Goal: Information Seeking & Learning: Learn about a topic

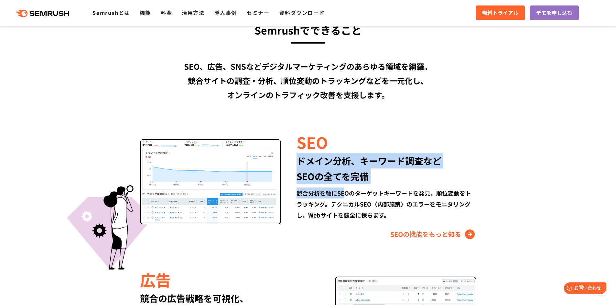
drag, startPoint x: 283, startPoint y: 166, endPoint x: 346, endPoint y: 191, distance: 68.3
click at [346, 191] on div "SEO ドメイン分析、キーワード調査など SEOの全てを完備 競合分析を軸にSEOのターゲットキーワードを発見、順位変動をトラッキング。テクニカルSEO（内部…" at bounding box center [378, 185] width 195 height 109
click at [346, 191] on div "競合分析を軸にSEOのターゲットキーワードを発見、順位変動をトラッキング。テクニカルSEO（内部施策）のエラーをモニタリングし、Webサイトを健全に保ちます。" at bounding box center [385, 204] width 179 height 33
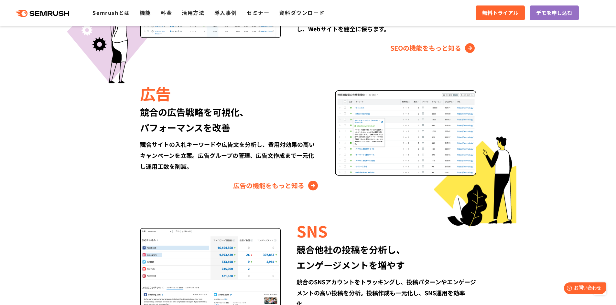
scroll to position [711, 0]
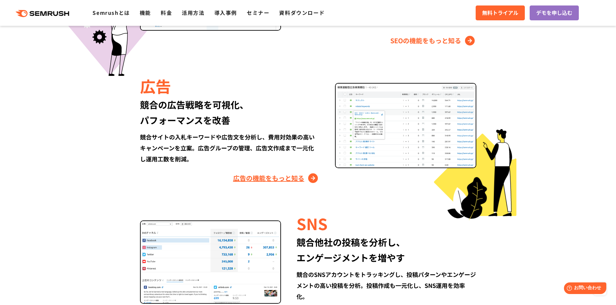
click at [253, 183] on link "広告の機能をもっと知る" at bounding box center [276, 178] width 86 height 10
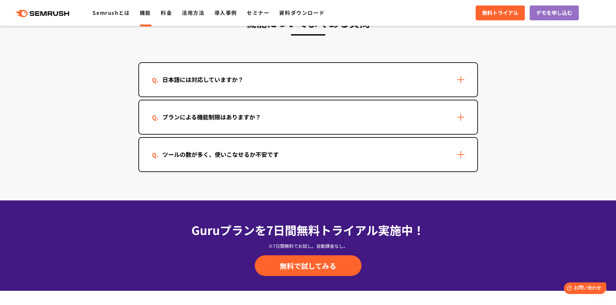
scroll to position [1889, 0]
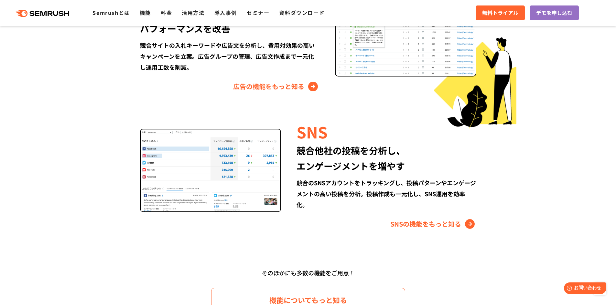
scroll to position [767, 0]
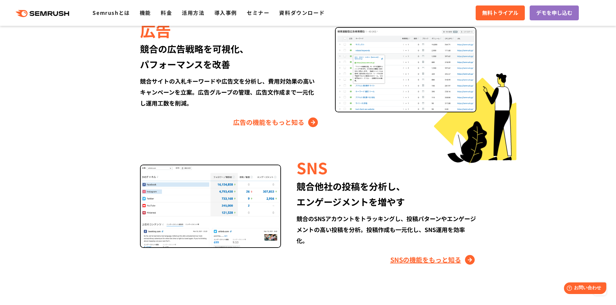
click at [405, 255] on link "SNSの機能をもっと知る" at bounding box center [433, 260] width 86 height 10
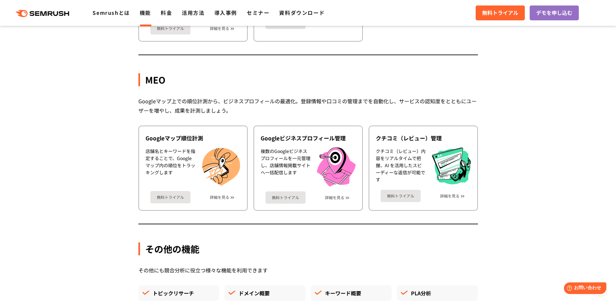
scroll to position [1644, 0]
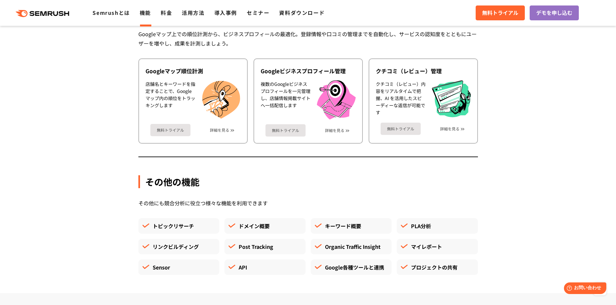
drag, startPoint x: 384, startPoint y: 215, endPoint x: 378, endPoint y: 214, distance: 5.9
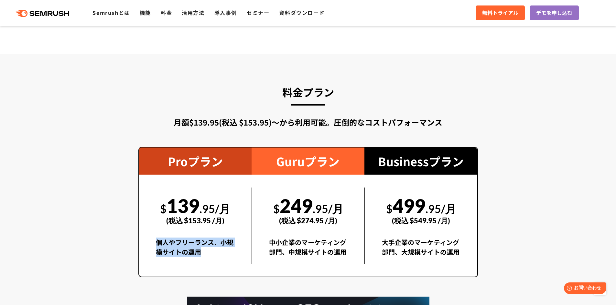
drag, startPoint x: 147, startPoint y: 196, endPoint x: 206, endPoint y: 208, distance: 59.4
click at [206, 208] on div "$ 139 .95/月 (税込 $153.95 /月) 個人やフリーランス、小規模サイトの運用" at bounding box center [195, 226] width 113 height 76
click at [280, 238] on div "中小企業のマーケティング部門、中規模サイトの運用" at bounding box center [308, 251] width 79 height 26
drag, startPoint x: 266, startPoint y: 194, endPoint x: 281, endPoint y: 196, distance: 15.3
click at [281, 196] on div "$ 249 .95/月 (税込 $274.95 /月) 中小企業のマーケティング部門、中規模サイトの運用" at bounding box center [307, 226] width 113 height 76
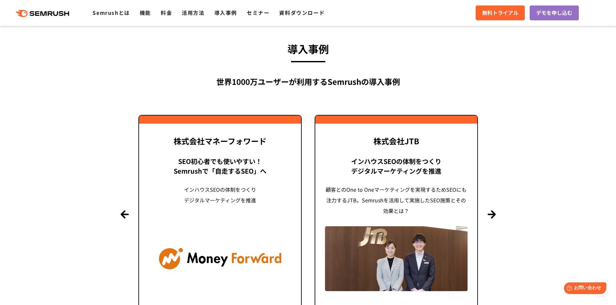
scroll to position [1542, 0]
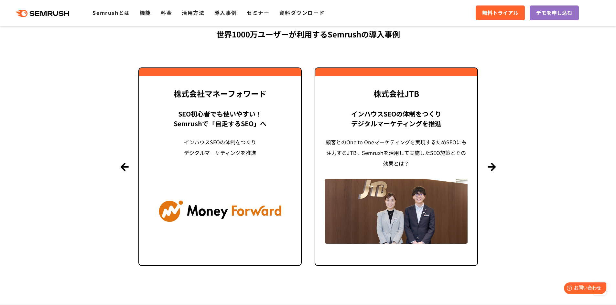
click at [490, 115] on section "導入事例 世界1000万ユーザーが利用する Semrushの導入事例 Previous 株式会社LIXIL 「テクニカルSEOの実践でサイトを健全に Site…" at bounding box center [308, 133] width 616 height 341
click at [494, 163] on button "Next" at bounding box center [491, 167] width 8 height 8
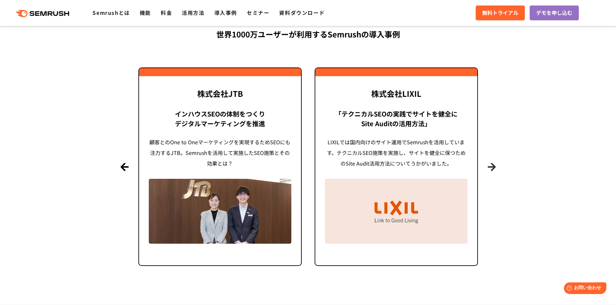
click at [494, 163] on button "Next" at bounding box center [491, 167] width 8 height 8
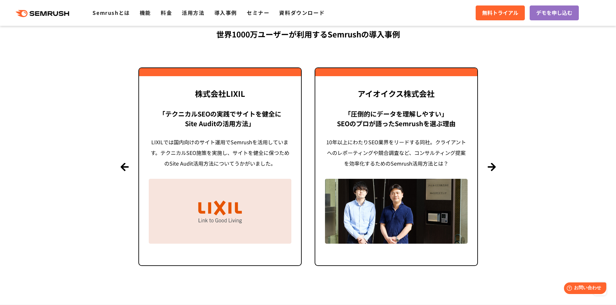
click at [494, 128] on section "導入事例 世界1000万ユーザーが利用する Semrushの導入事例 Previous 株式会社LIXIL 「テクニカルSEOの実践でサイトを健全に Site…" at bounding box center [308, 133] width 616 height 341
click at [494, 163] on button "Next" at bounding box center [491, 167] width 8 height 8
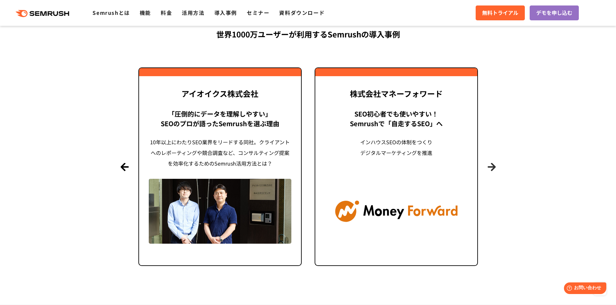
click at [494, 163] on button "Next" at bounding box center [491, 167] width 8 height 8
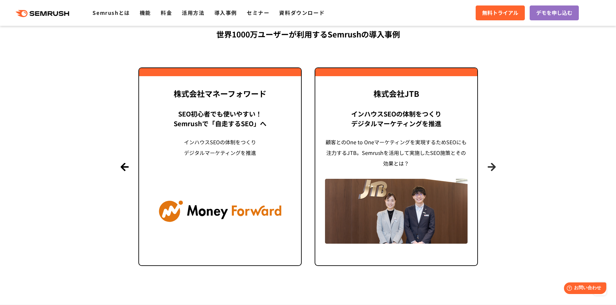
click at [494, 163] on button "Next" at bounding box center [491, 167] width 8 height 8
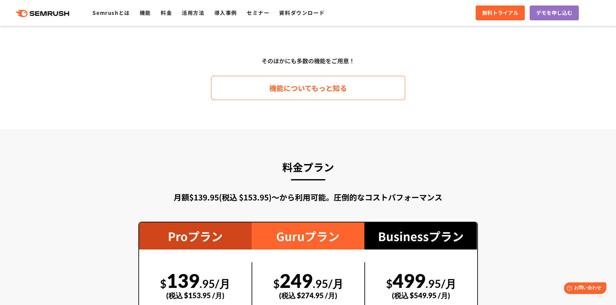
scroll to position [1074, 0]
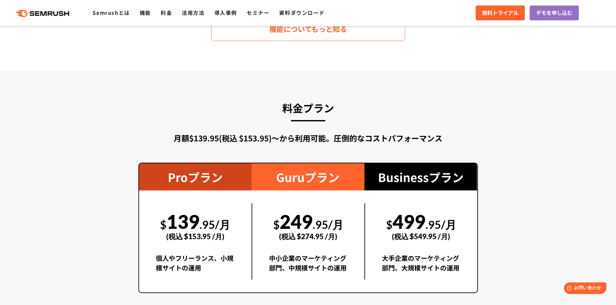
click at [316, 164] on div "Guruプラン" at bounding box center [307, 177] width 113 height 27
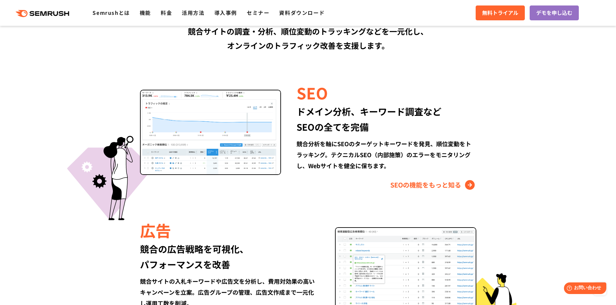
scroll to position [568, 0]
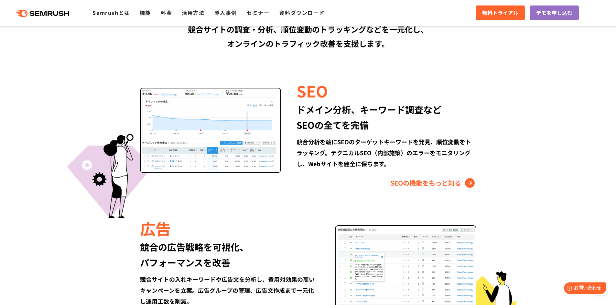
click at [425, 140] on div "SEO ドメイン分析、キーワード調査など SEOの全てを完備 競合分析を軸にSEOのターゲットキーワードを発見、順位変動をトラッキング。テクニカルSEO（内部…" at bounding box center [378, 134] width 195 height 109
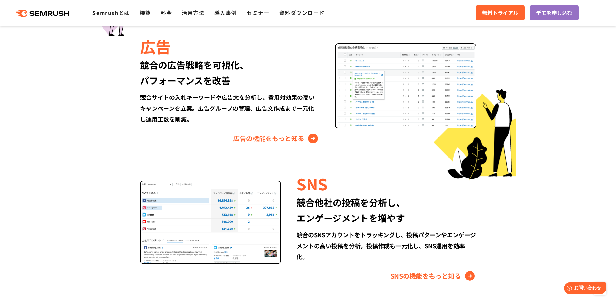
scroll to position [698, 0]
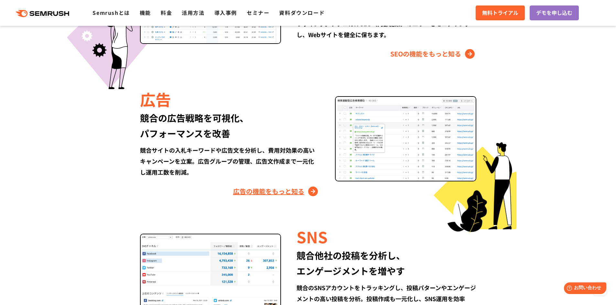
drag, startPoint x: 253, startPoint y: 167, endPoint x: 254, endPoint y: 162, distance: 5.0
click at [253, 167] on div "Semrushでできること SEO、広告、SNSなどデジタルマーケティングのあらゆる領域を網羅。 競合サイトの調査・分析、順位変動のトラッキングなどを一元化し…" at bounding box center [308, 129] width 385 height 577
click at [254, 186] on link "広告の機能をもっと知る" at bounding box center [276, 191] width 86 height 10
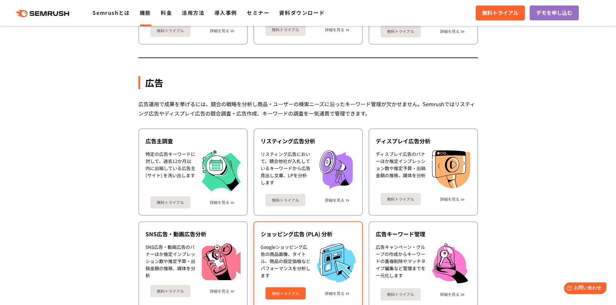
scroll to position [543, 0]
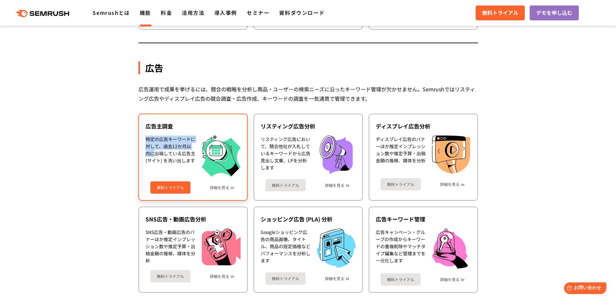
drag, startPoint x: 142, startPoint y: 139, endPoint x: 152, endPoint y: 152, distance: 16.1
click at [152, 152] on div "広告主調査 特定の広告キーワードに対して、過去12か月以内に出稿している広告主 (サイト) を洗い出します 無料トライアル 詳細を見る" at bounding box center [192, 157] width 109 height 87
click at [157, 153] on div "特定の広告キーワードに対して、過去12か月以内に出稿している広告主 (サイト) を洗い出します" at bounding box center [170, 156] width 50 height 41
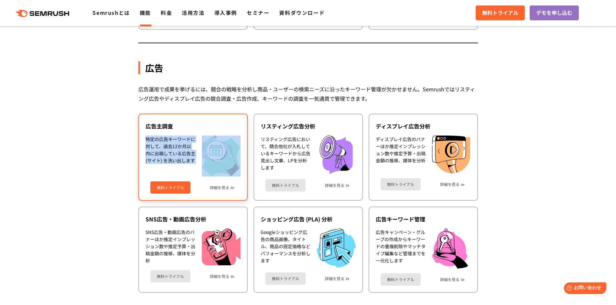
drag, startPoint x: 144, startPoint y: 142, endPoint x: 203, endPoint y: 164, distance: 62.0
click at [203, 164] on div "広告主調査 特定の広告キーワードに対して、過去12か月以内に出稿している広告主 (サイト) を洗い出します 無料トライアル 詳細を見る" at bounding box center [192, 157] width 109 height 87
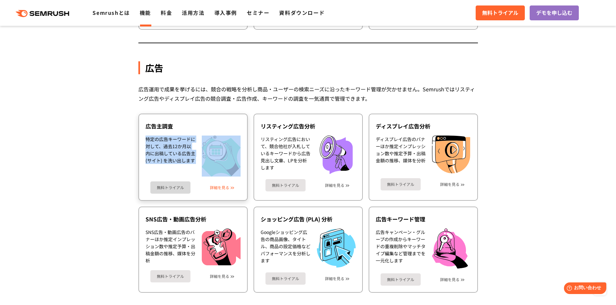
click at [215, 185] on link "詳細を見る" at bounding box center [219, 187] width 19 height 5
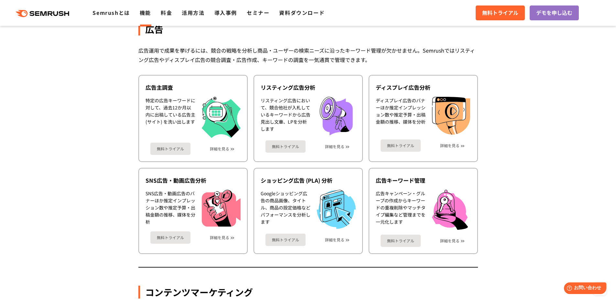
scroll to position [582, 0]
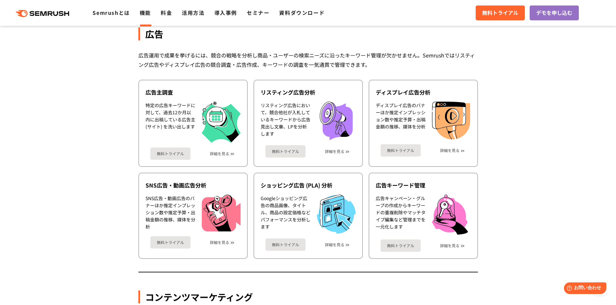
scroll to position [576, 0]
click at [224, 12] on link "導入事例" at bounding box center [225, 13] width 23 height 8
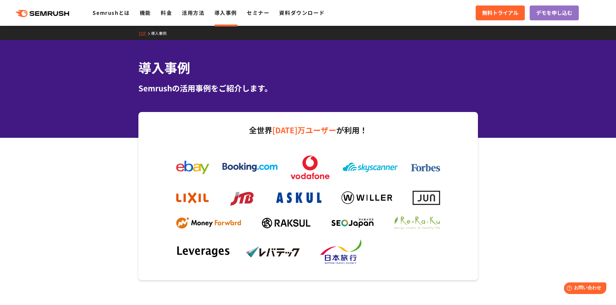
drag, startPoint x: 525, startPoint y: 173, endPoint x: 511, endPoint y: 162, distance: 17.6
